Goal: Task Accomplishment & Management: Manage account settings

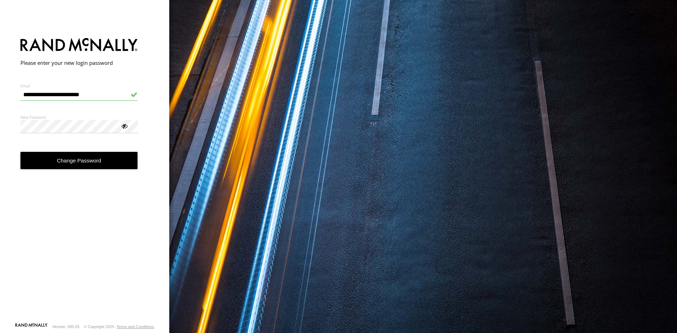
click at [95, 160] on button "Change Password" at bounding box center [78, 160] width 117 height 17
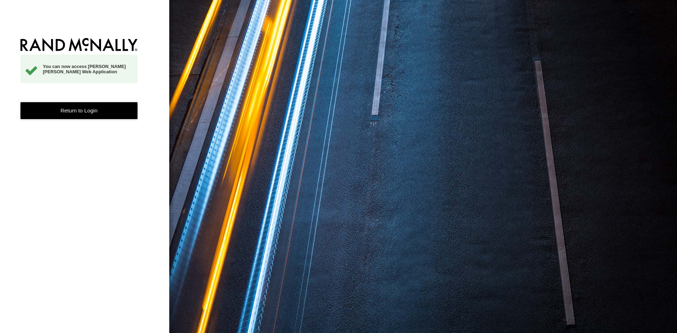
click at [85, 111] on link "Return to Login" at bounding box center [78, 110] width 117 height 17
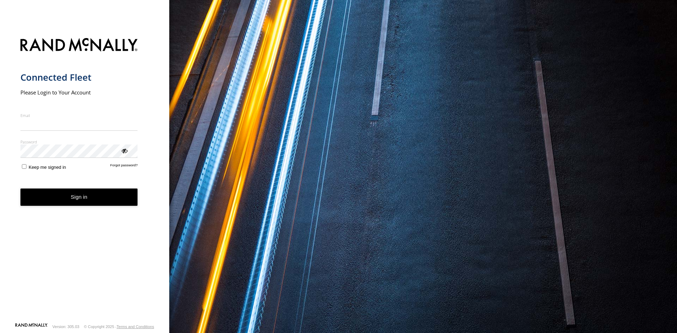
type input "**********"
click at [46, 173] on form "**********" at bounding box center [84, 178] width 129 height 289
click at [36, 168] on span "Keep me signed in" at bounding box center [47, 167] width 37 height 5
click at [68, 197] on button "Sign in" at bounding box center [78, 197] width 117 height 17
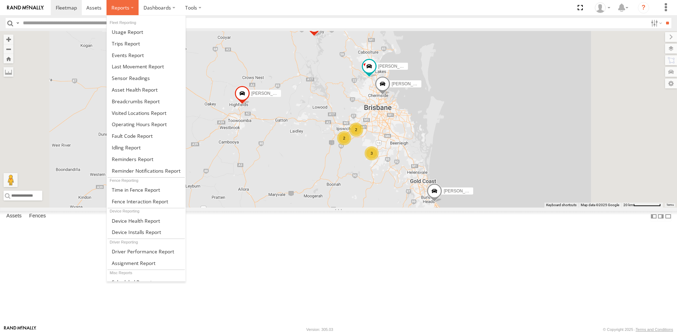
click at [127, 8] on span at bounding box center [120, 7] width 18 height 7
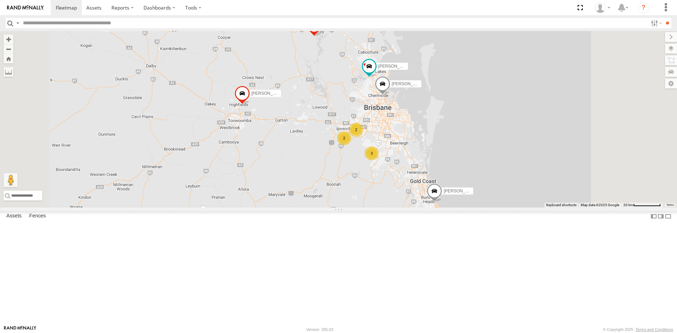
click at [238, 8] on section at bounding box center [363, 7] width 624 height 15
click at [194, 6] on label at bounding box center [193, 7] width 26 height 15
click at [168, 7] on label "Dashboards" at bounding box center [160, 7] width 42 height 15
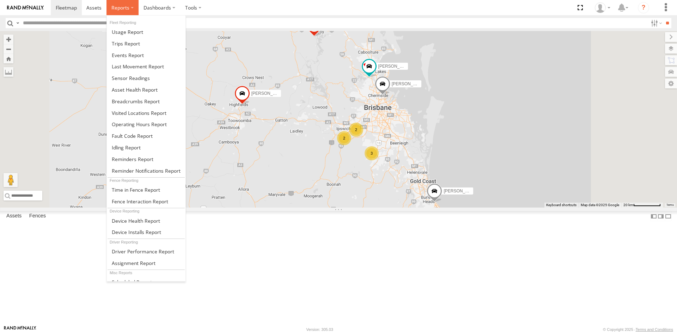
click at [111, 8] on span at bounding box center [120, 7] width 18 height 7
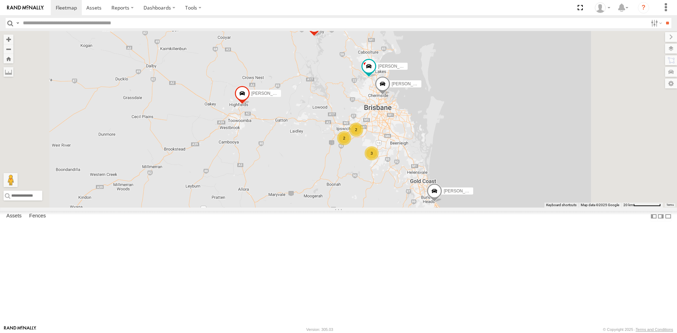
click at [328, 5] on section at bounding box center [363, 7] width 624 height 15
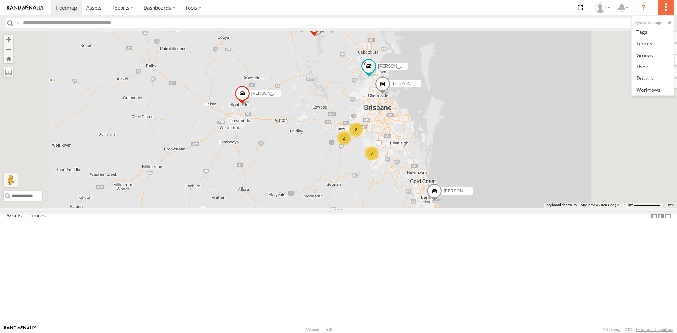
click at [661, 9] on label at bounding box center [666, 7] width 16 height 15
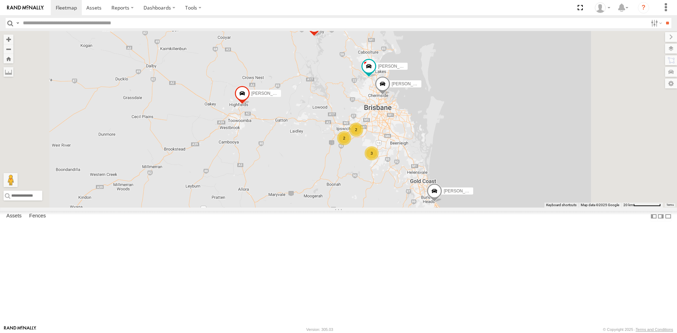
click at [499, 4] on section at bounding box center [363, 7] width 624 height 15
click at [149, 10] on label "Dashboards" at bounding box center [160, 7] width 42 height 15
click at [151, 18] on link at bounding box center [161, 22] width 45 height 12
